Goal: Task Accomplishment & Management: Manage account settings

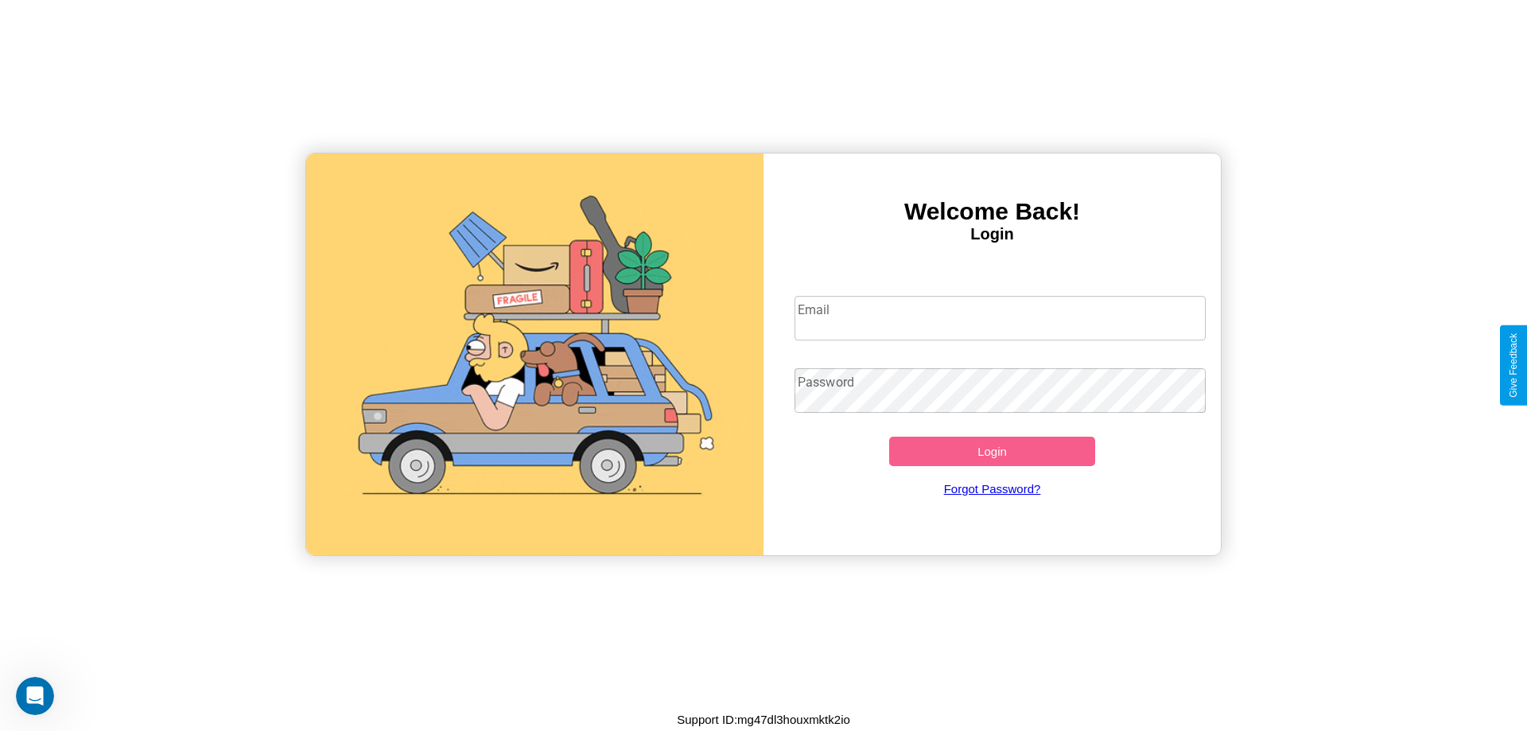
click at [1000, 317] on input "Email" at bounding box center [1000, 318] width 412 height 45
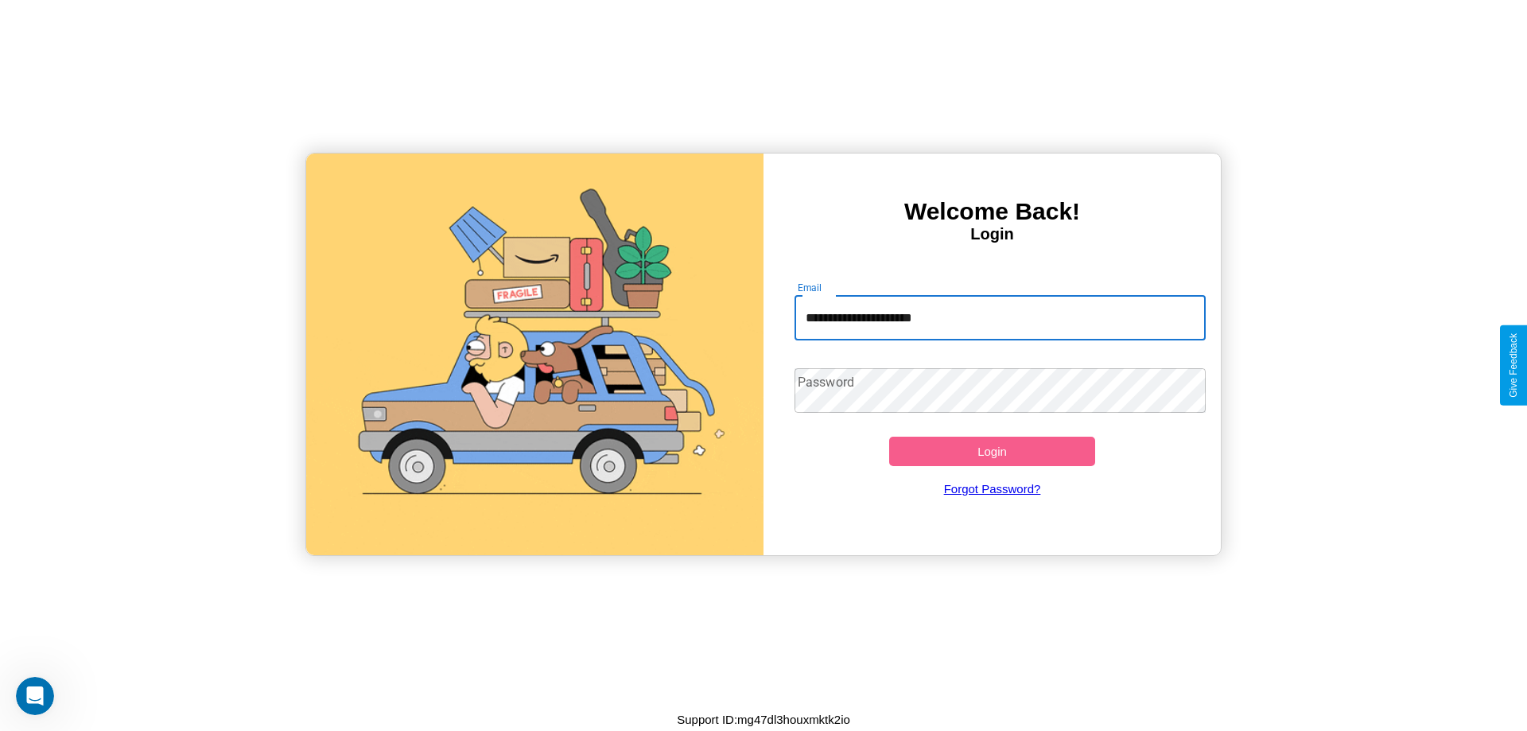
type input "**********"
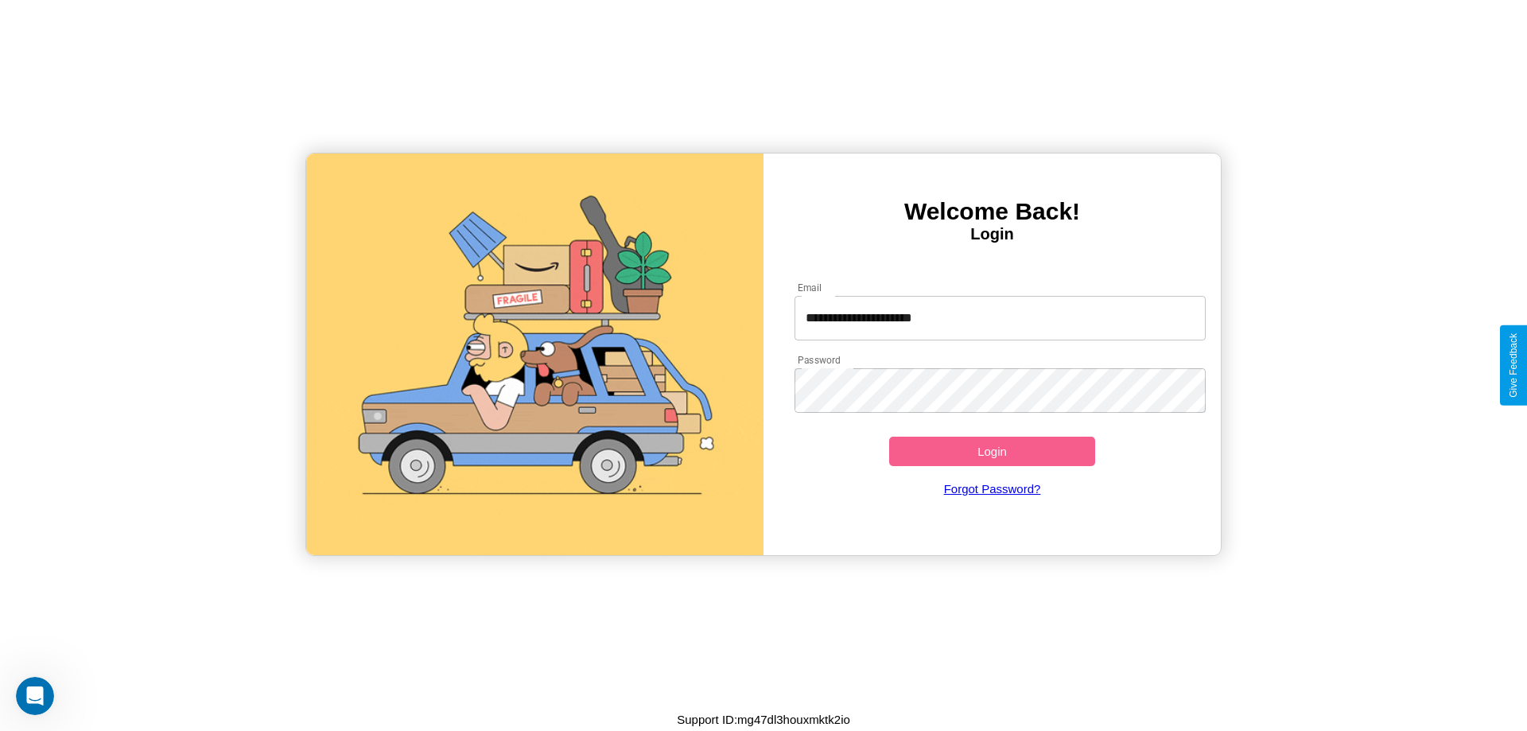
click at [992, 451] on button "Login" at bounding box center [992, 451] width 206 height 29
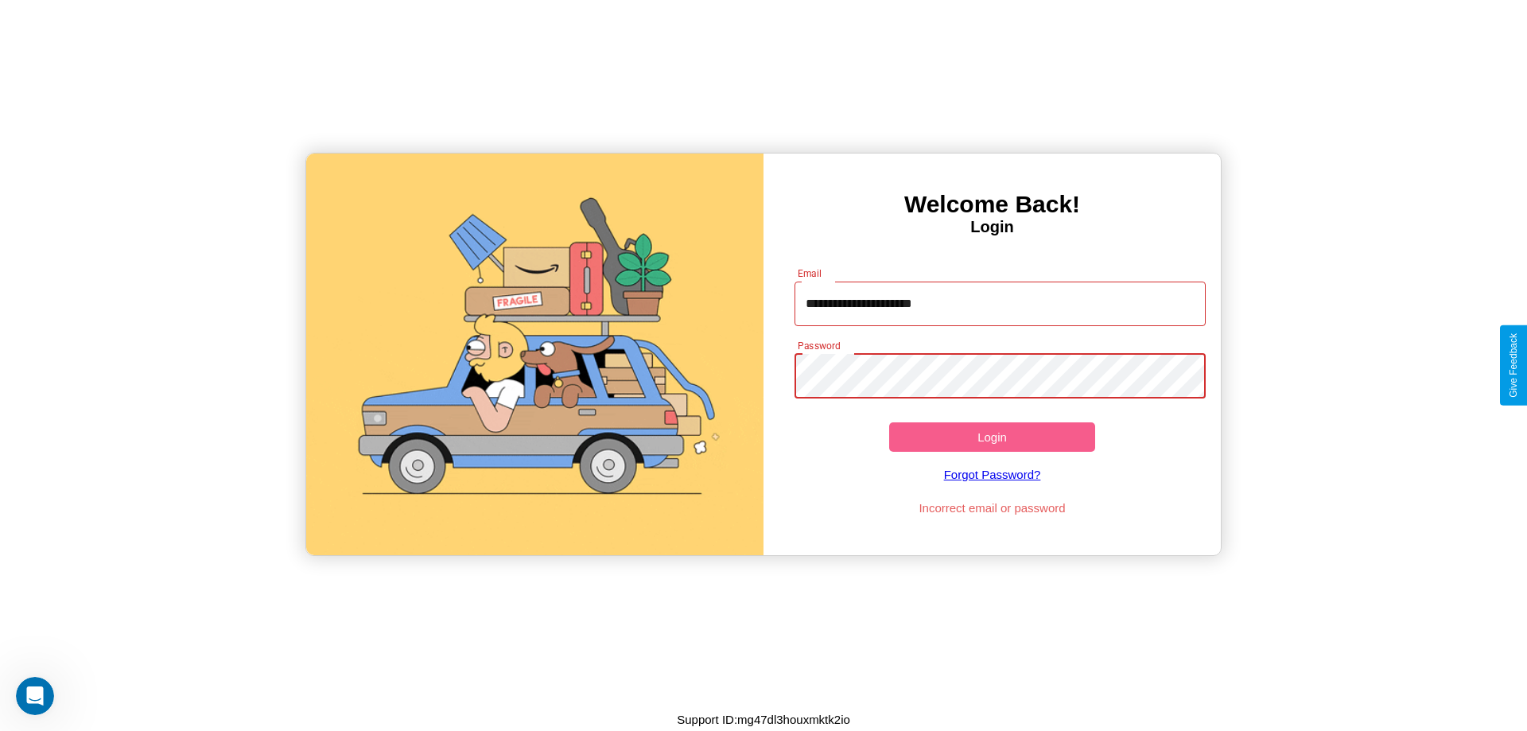
click at [992, 437] on button "Login" at bounding box center [992, 436] width 206 height 29
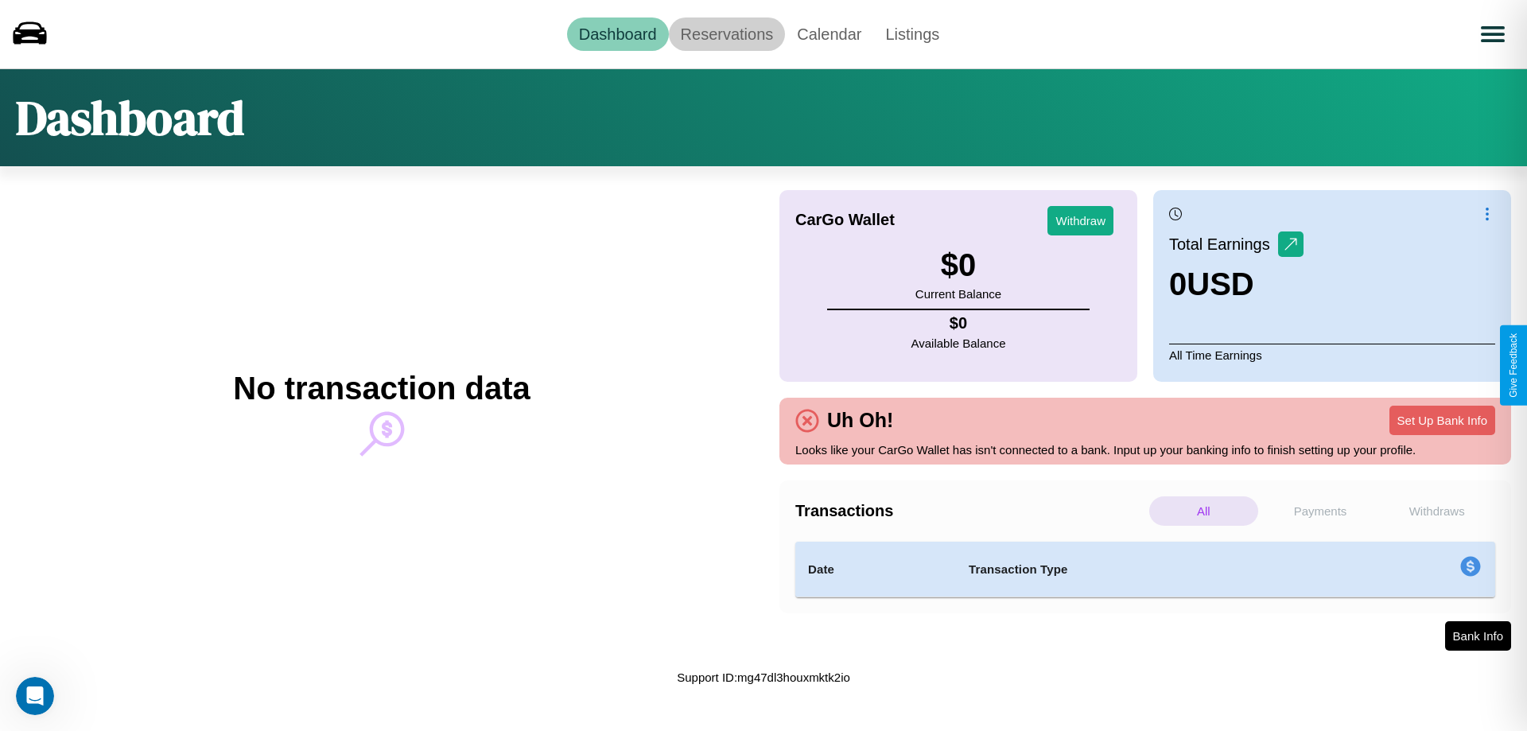
click at [726, 33] on link "Reservations" at bounding box center [727, 33] width 117 height 33
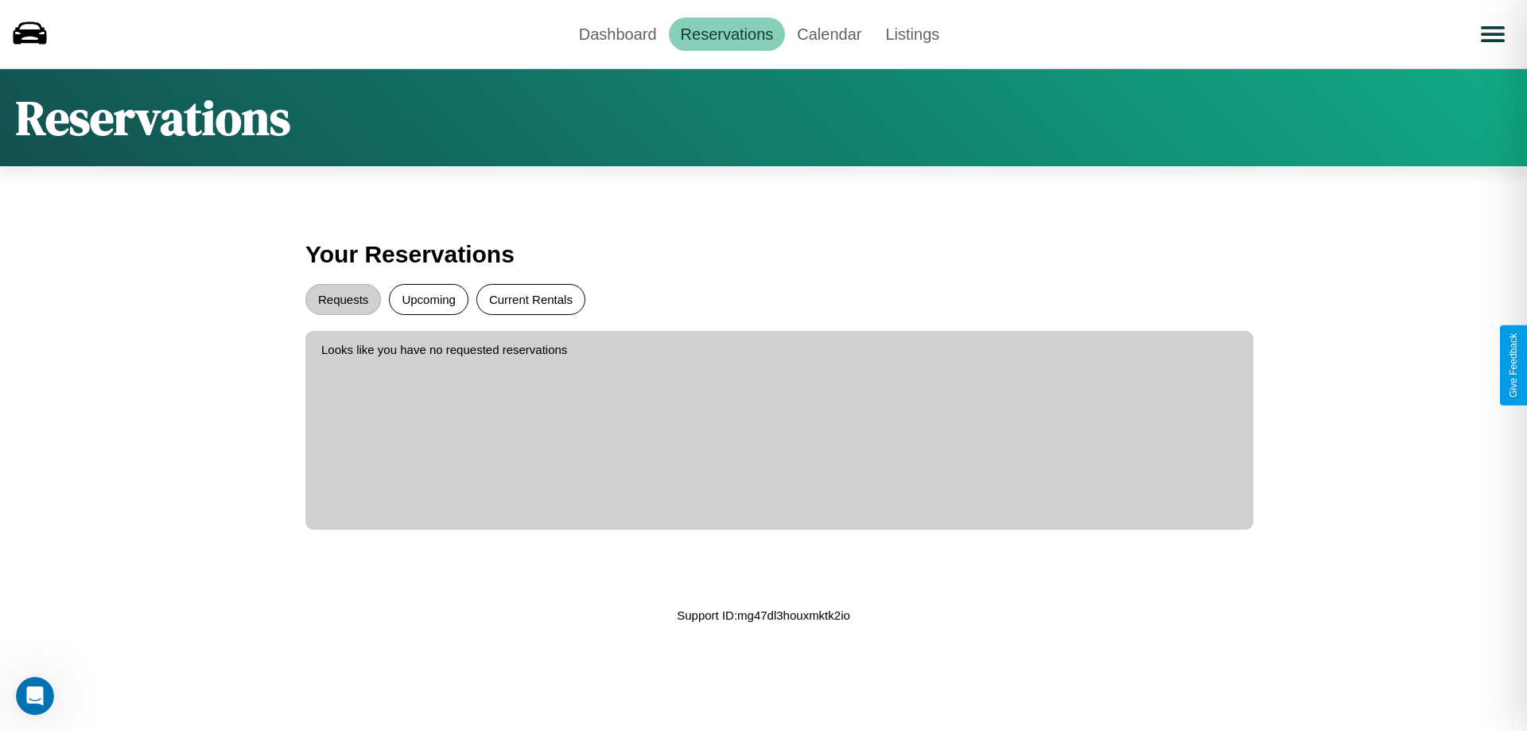
click at [530, 299] on button "Current Rentals" at bounding box center [530, 299] width 109 height 31
click at [343, 299] on button "Requests" at bounding box center [343, 299] width 76 height 31
click at [617, 33] on link "Dashboard" at bounding box center [618, 33] width 102 height 33
